Goal: Check status

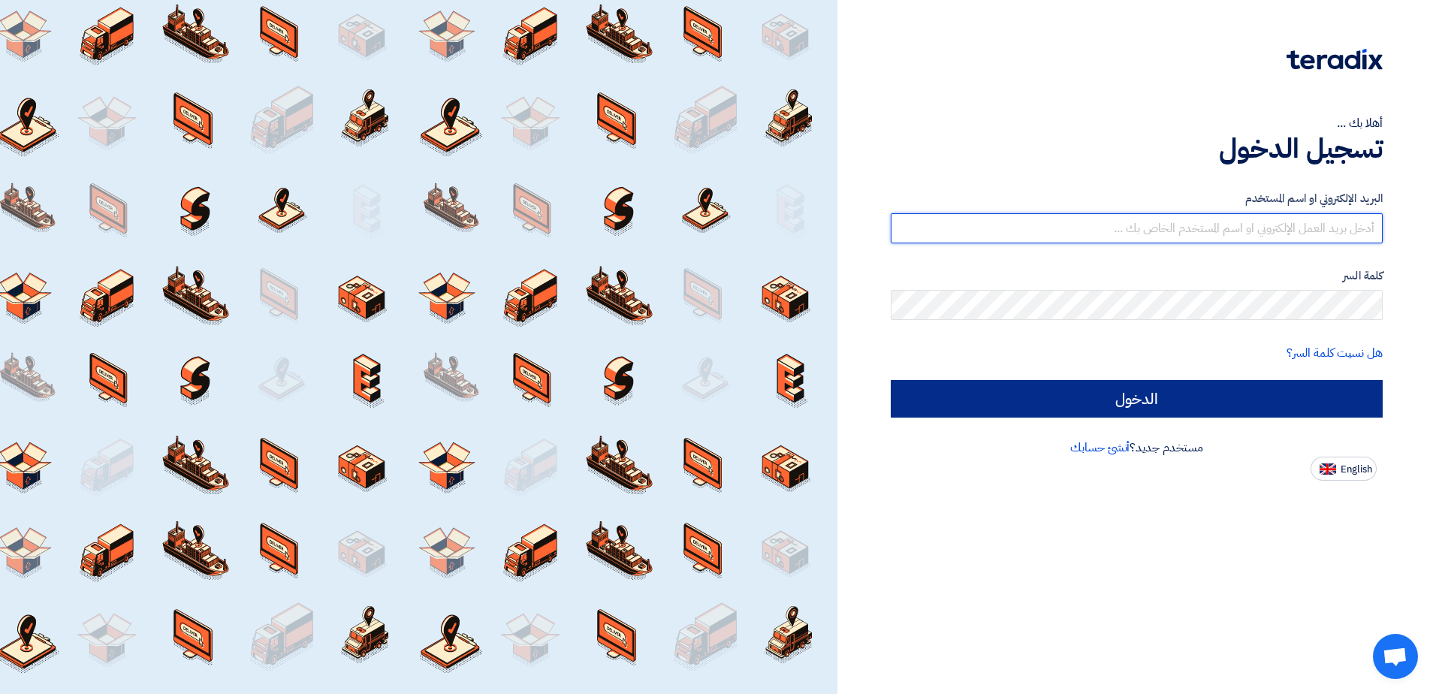
type input "[EMAIL_ADDRESS][DOMAIN_NAME]"
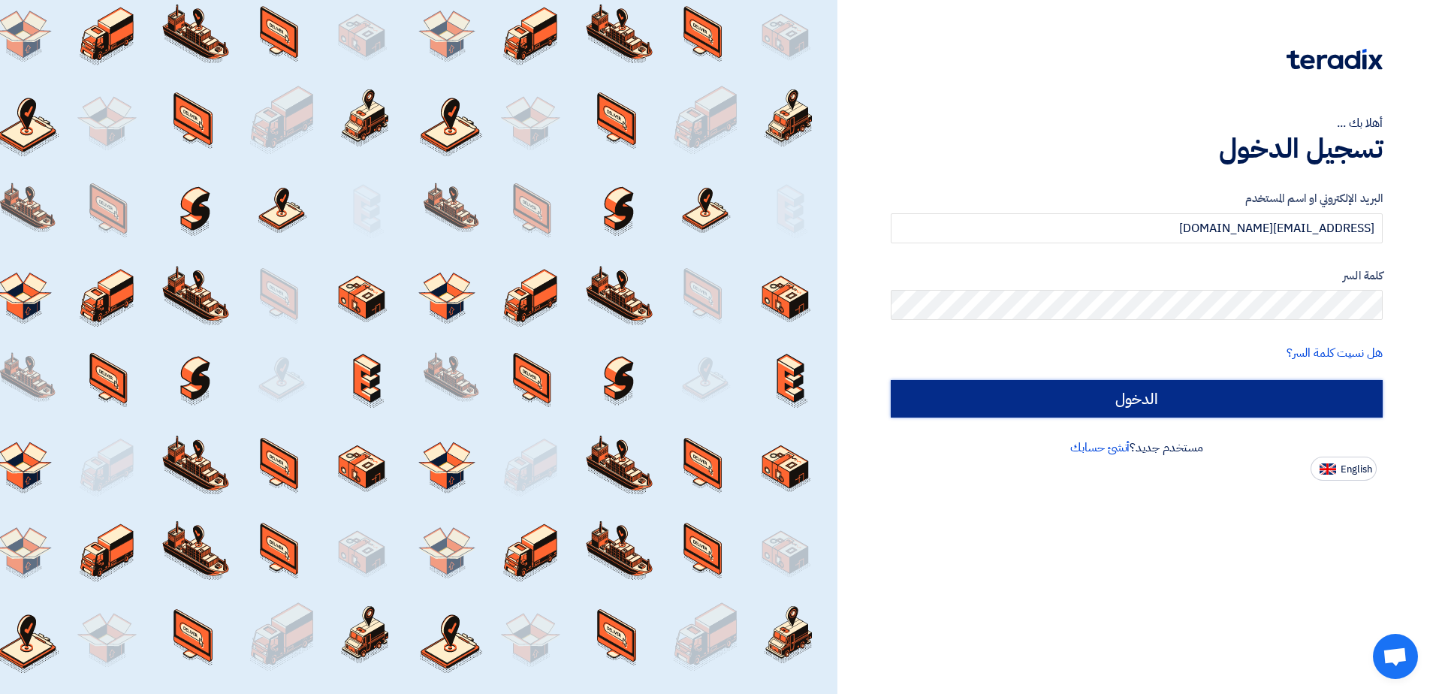
click at [1096, 402] on input "الدخول" at bounding box center [1137, 399] width 492 height 38
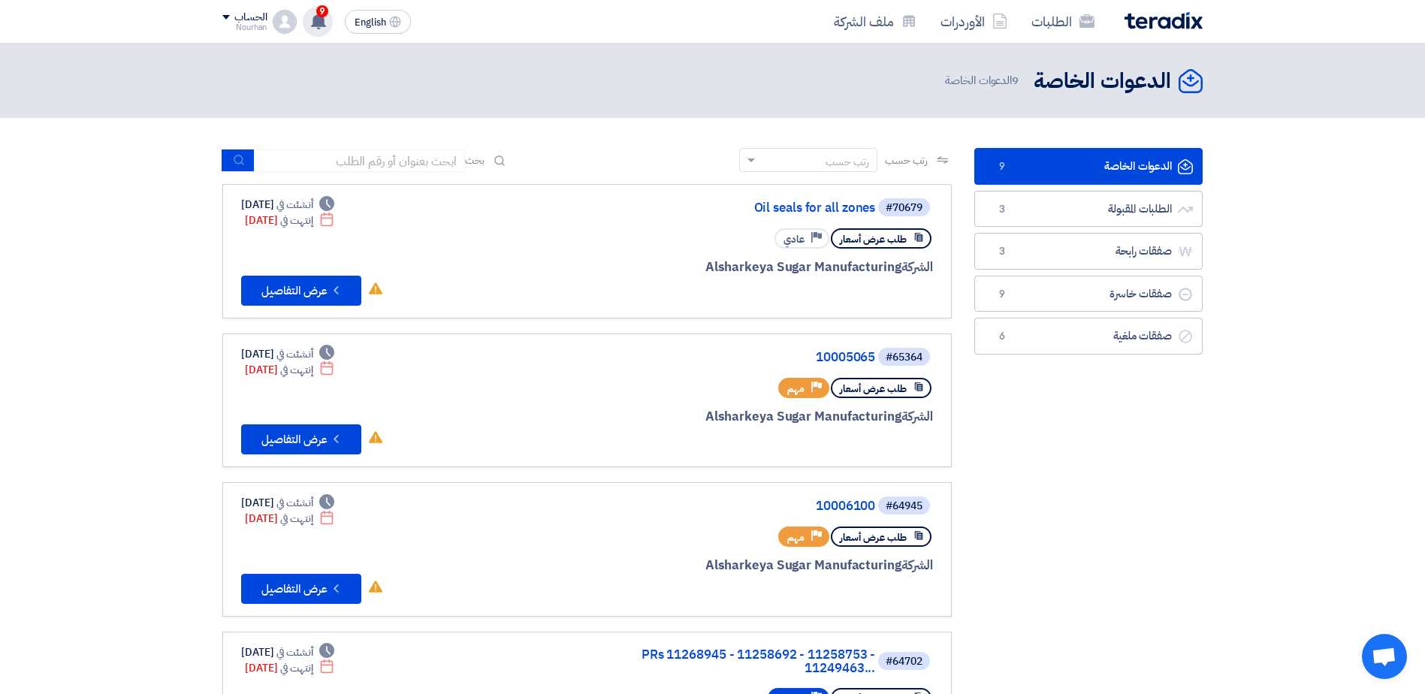
click at [323, 26] on use at bounding box center [318, 21] width 15 height 17
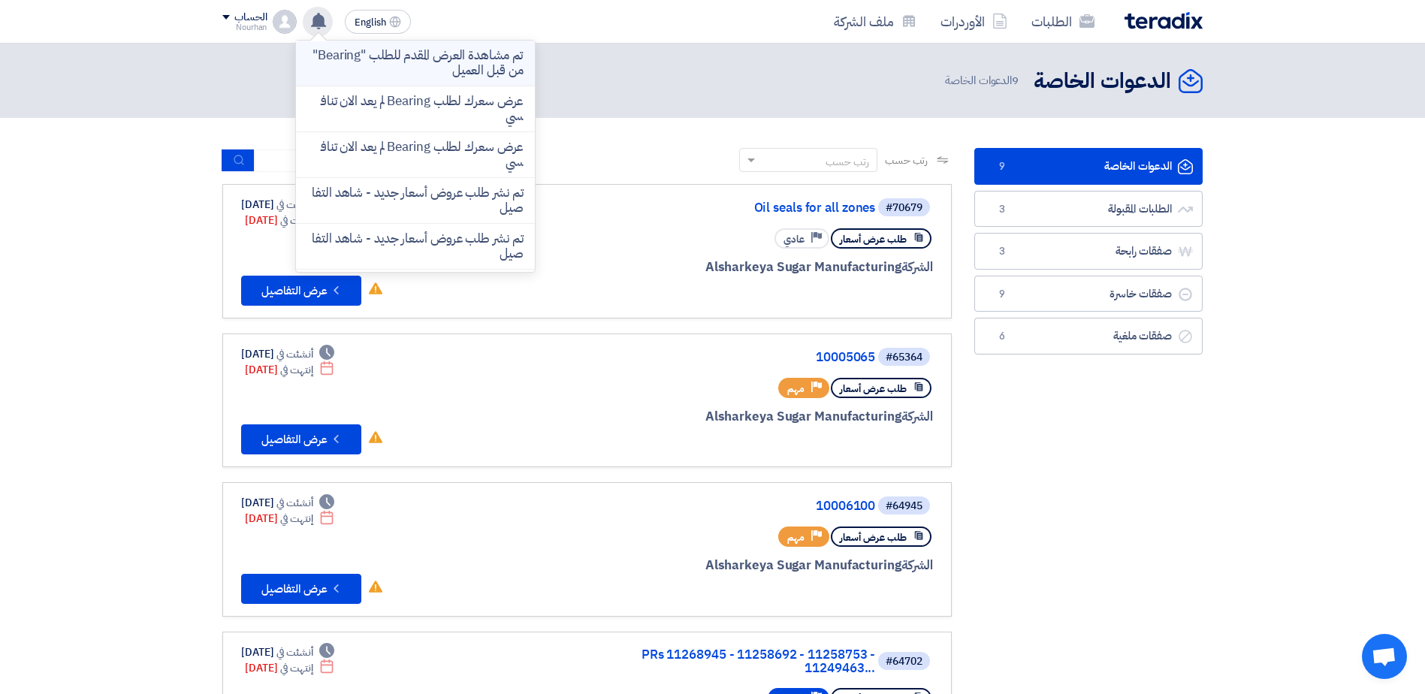
click at [419, 65] on p "تم مشاهدة العرض المقدم للطلب "Bearing" من قبل العميل" at bounding box center [415, 63] width 215 height 30
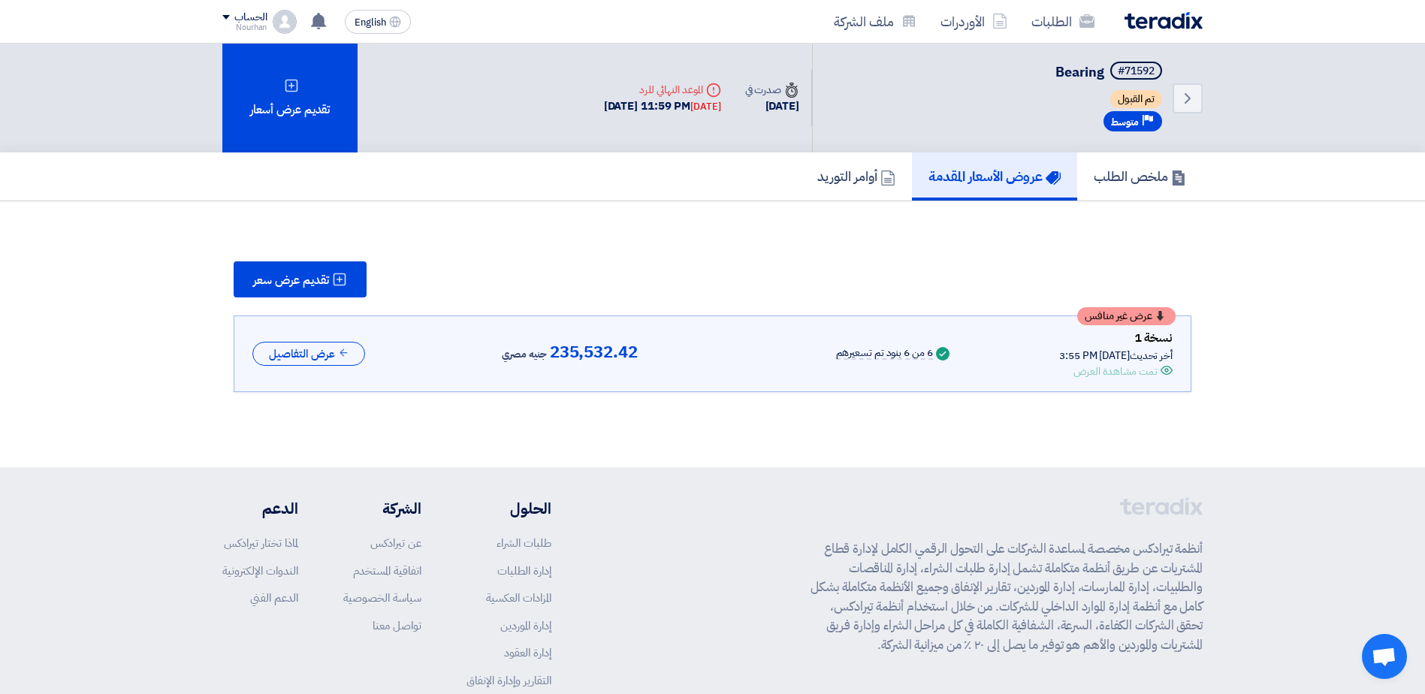
scroll to position [7, 0]
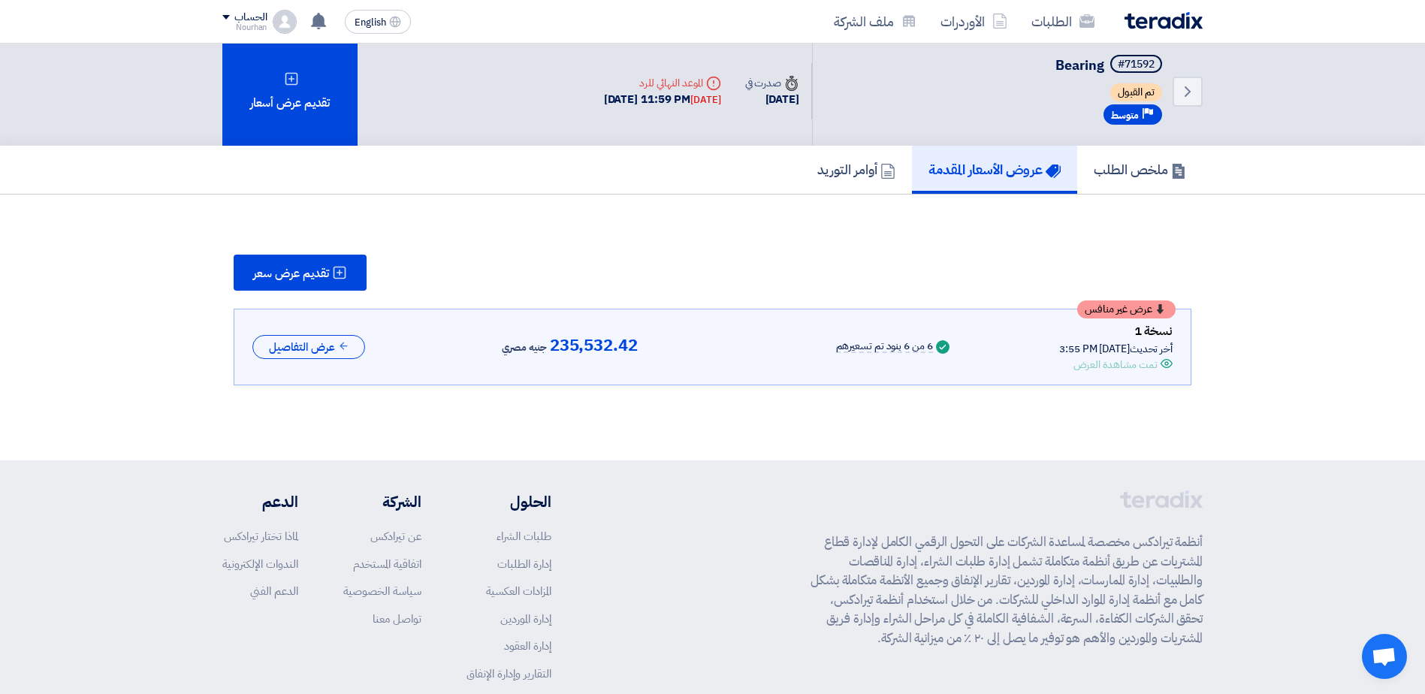
click at [1107, 363] on div "تمت مشاهدة العرض" at bounding box center [1115, 365] width 84 height 16
click at [339, 339] on button "عرض التفاصيل" at bounding box center [308, 347] width 113 height 25
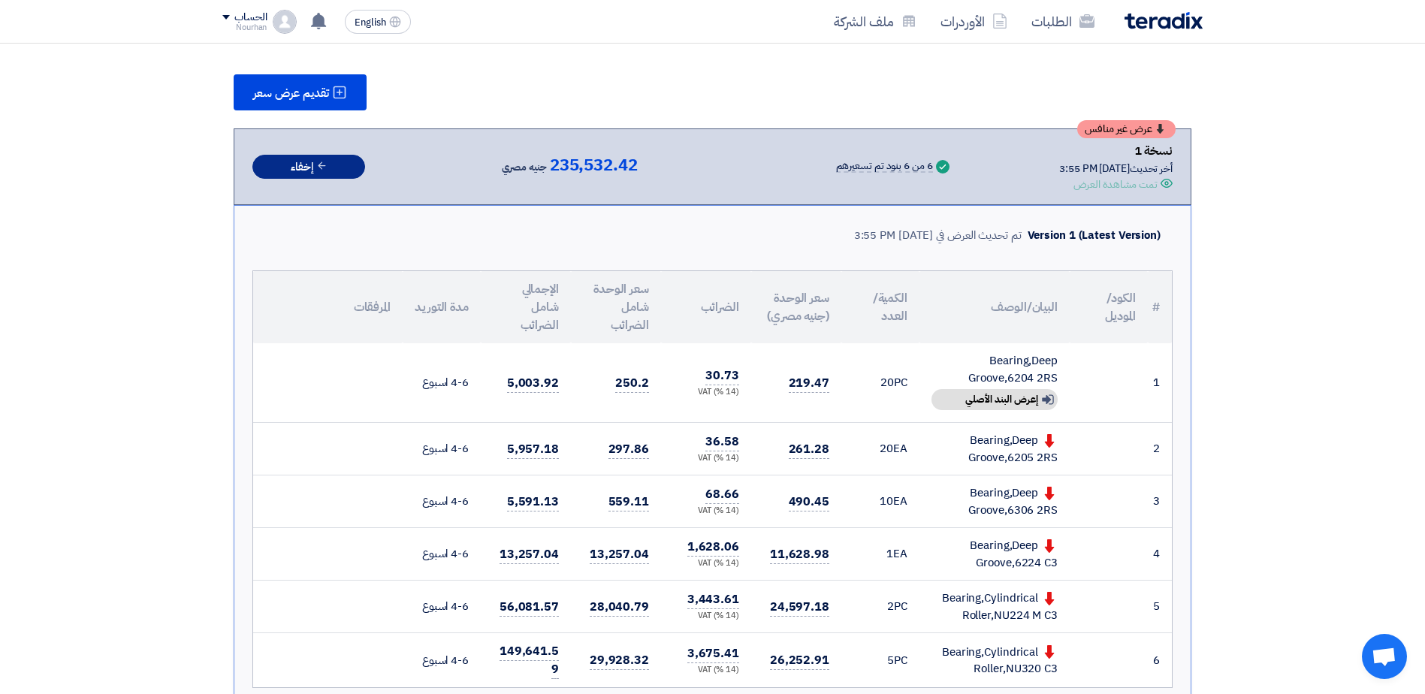
scroll to position [232, 0]
